Goal: Information Seeking & Learning: Understand process/instructions

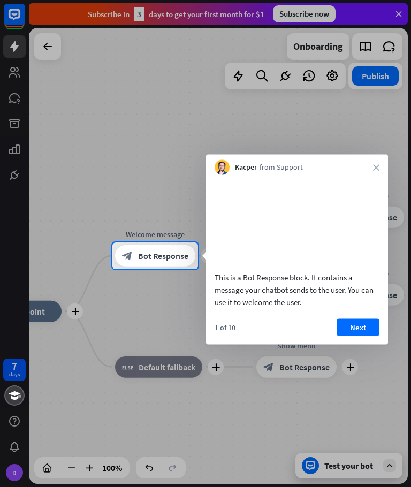
click at [356, 336] on button "Next" at bounding box center [358, 327] width 43 height 17
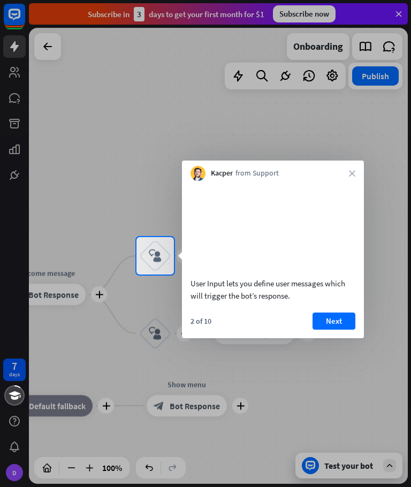
click at [329, 330] on button "Next" at bounding box center [334, 321] width 43 height 17
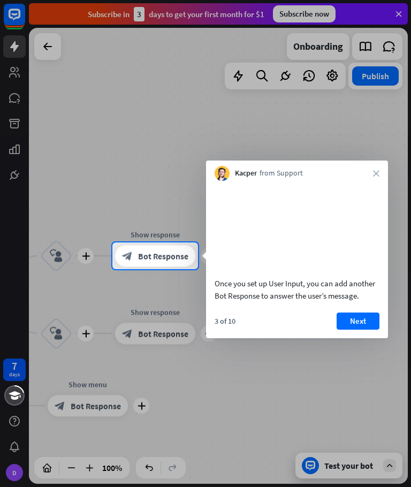
click at [350, 330] on button "Next" at bounding box center [358, 321] width 43 height 17
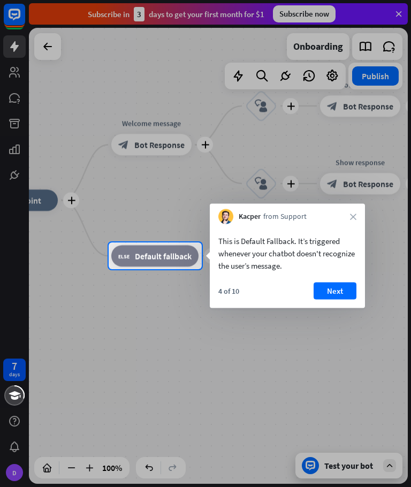
click at [336, 285] on button "Next" at bounding box center [335, 291] width 43 height 17
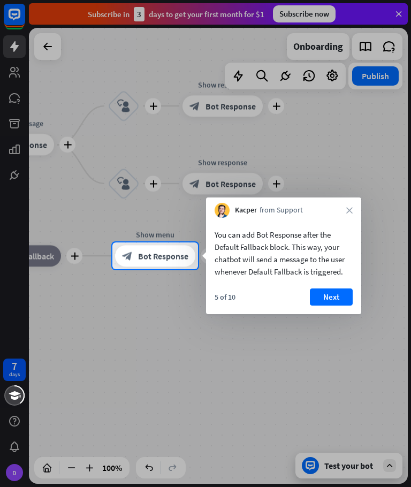
click at [329, 295] on button "Next" at bounding box center [331, 297] width 43 height 17
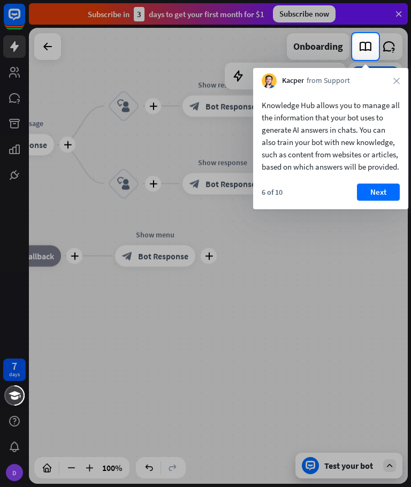
click at [386, 193] on div "Knowledge Hub allows you to manage all the information that your bot uses to ge…" at bounding box center [330, 148] width 155 height 121
click at [374, 197] on button "Next" at bounding box center [378, 192] width 43 height 17
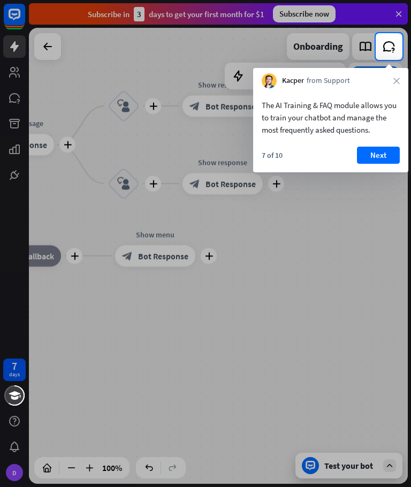
click at [374, 157] on button "Next" at bounding box center [378, 155] width 43 height 17
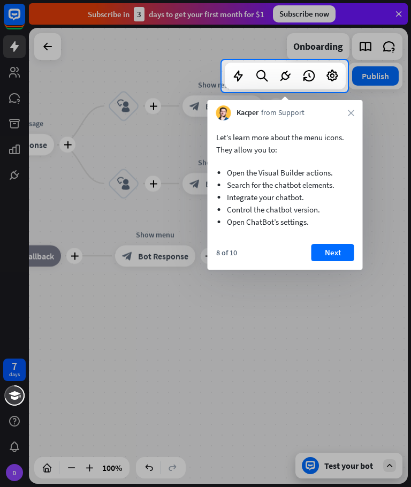
click at [328, 254] on button "Next" at bounding box center [333, 252] width 43 height 17
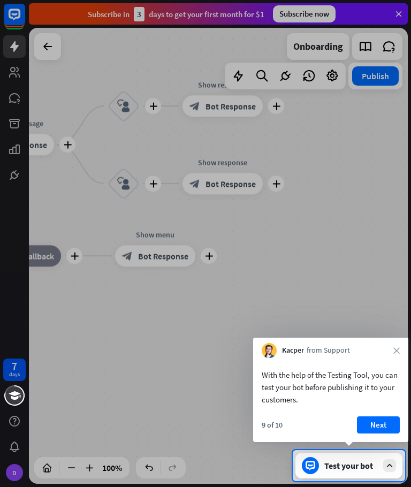
click at [375, 418] on button "Next" at bounding box center [378, 425] width 43 height 17
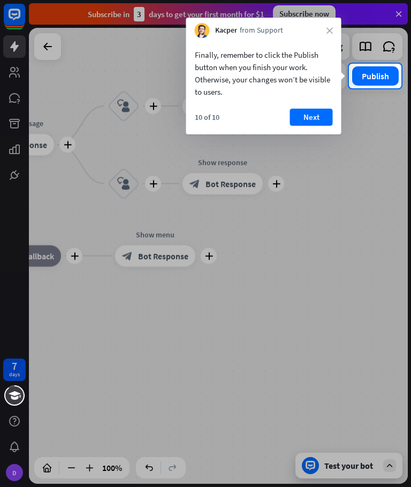
click at [314, 116] on button "Next" at bounding box center [311, 117] width 43 height 17
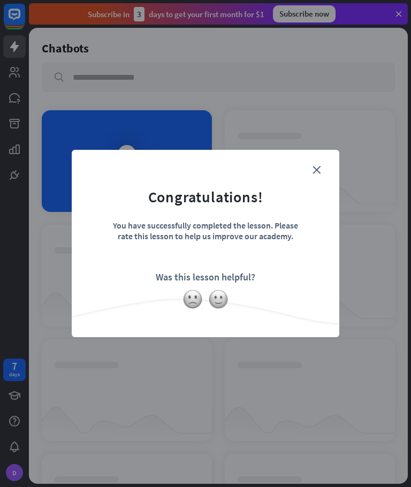
click at [217, 307] on img at bounding box center [218, 299] width 20 height 20
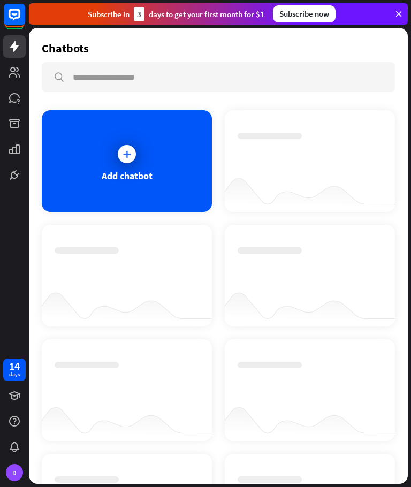
click at [125, 156] on icon at bounding box center [127, 154] width 11 height 11
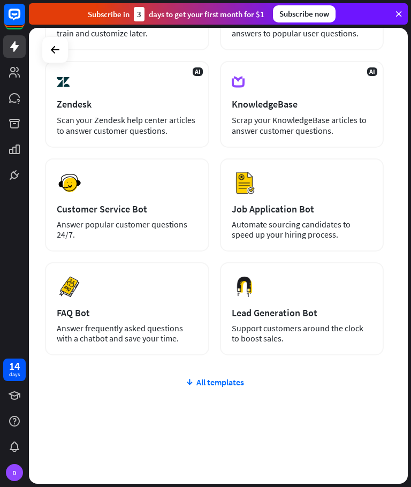
scroll to position [169, 0]
click at [0, 0] on button "Preview" at bounding box center [0, 0] width 0 height 0
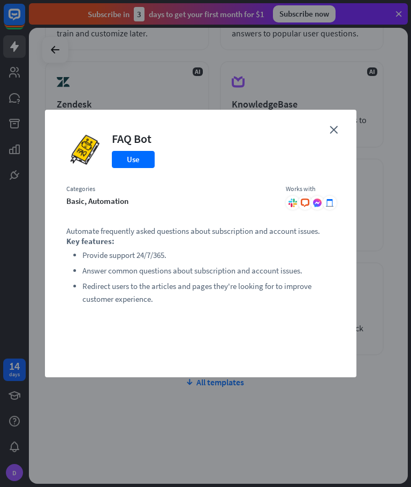
click at [136, 162] on button "Use" at bounding box center [133, 159] width 43 height 17
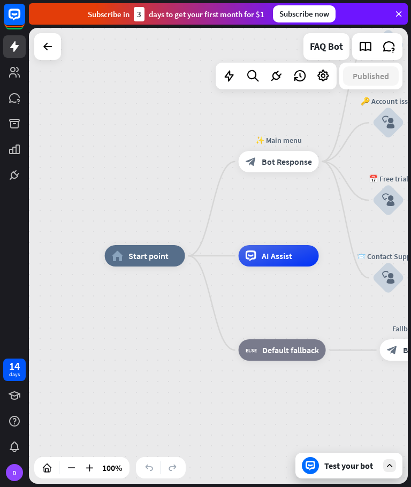
click at [344, 462] on div "Test your bot" at bounding box center [352, 466] width 54 height 11
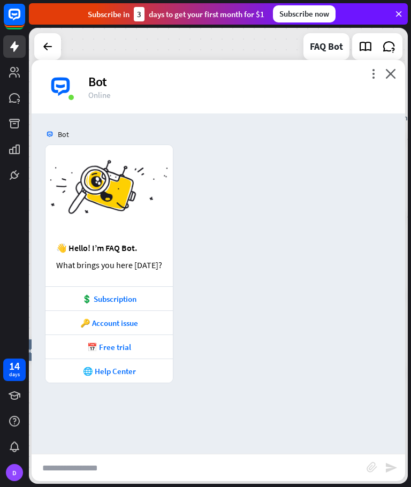
click at [99, 346] on div "📅 Free trial" at bounding box center [109, 347] width 117 height 10
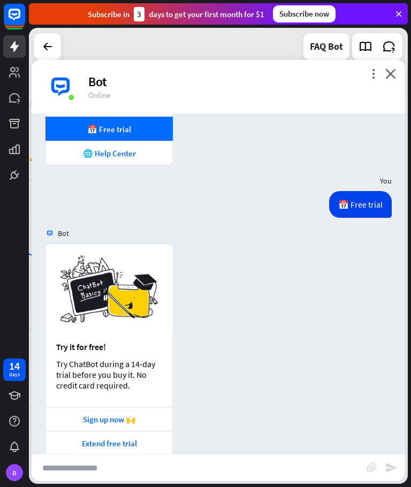
scroll to position [260, 0]
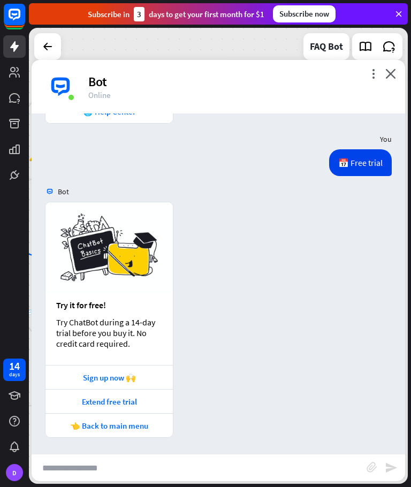
click at [105, 424] on div "👈 Back to main menu" at bounding box center [109, 426] width 117 height 10
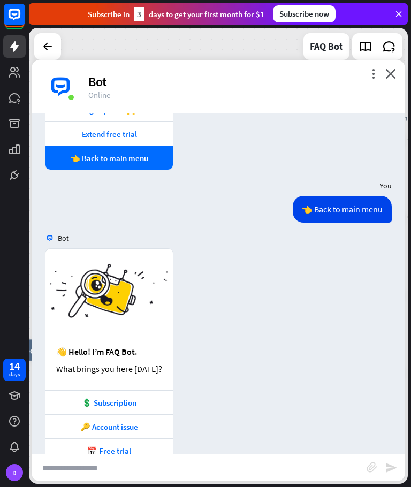
scroll to position [577, 0]
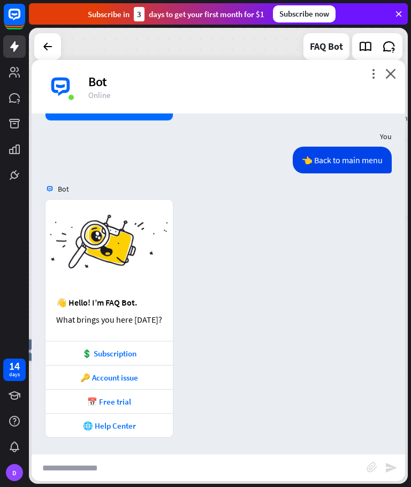
click at [112, 421] on div "🌐 Help Center" at bounding box center [109, 426] width 117 height 10
